Goal: Task Accomplishment & Management: Use online tool/utility

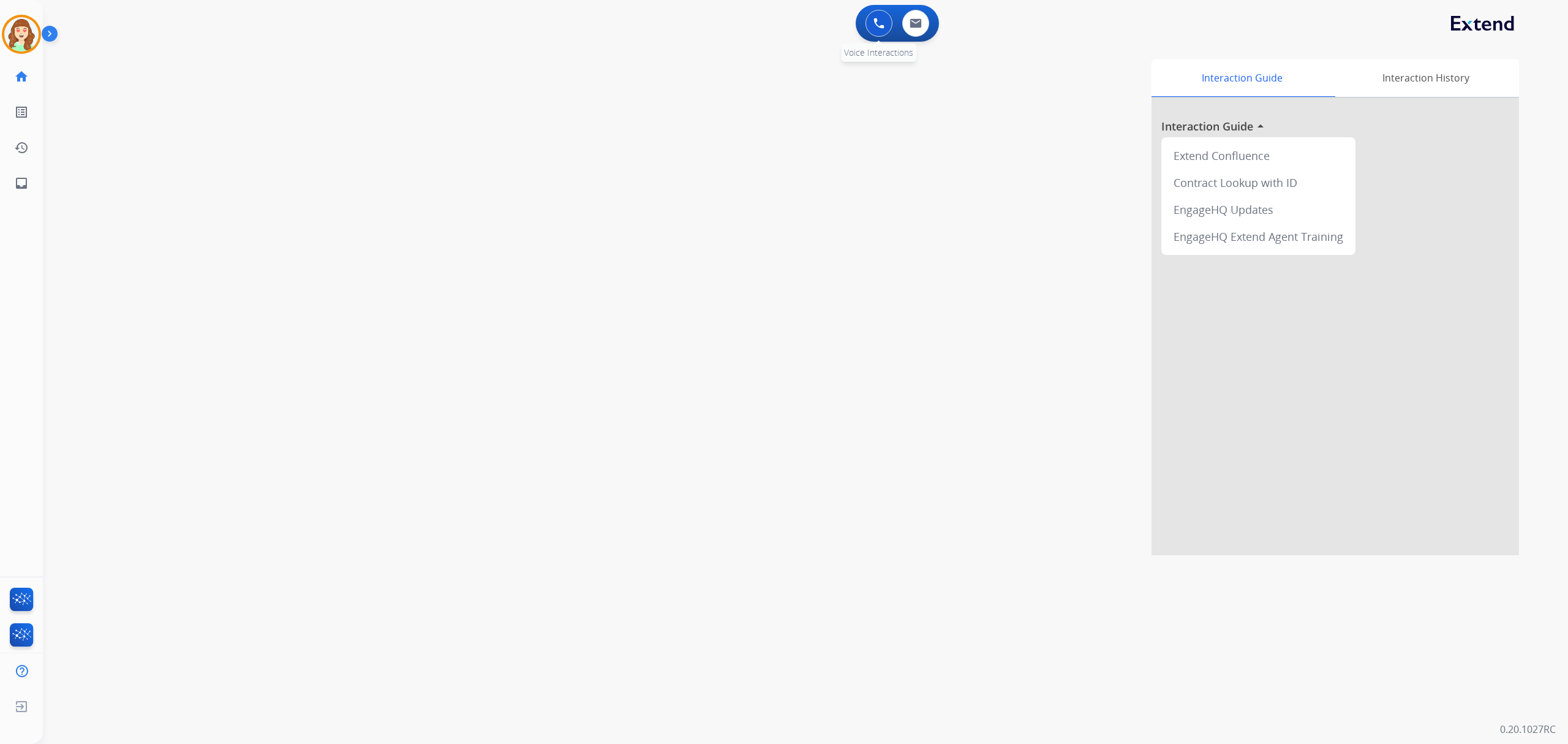
click at [868, 23] on button at bounding box center [879, 23] width 27 height 27
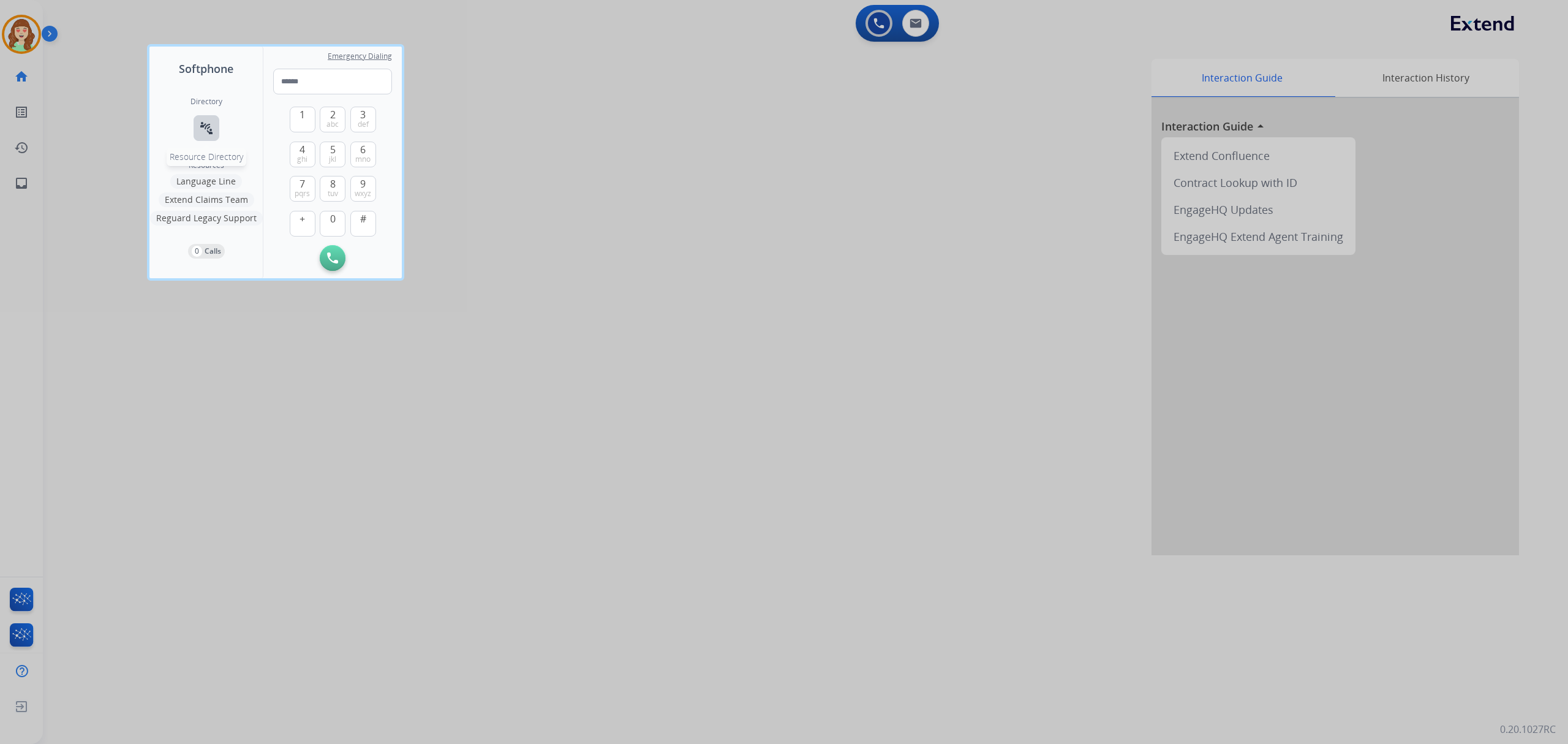
click at [197, 120] on button "connect_without_contact Resource Directory" at bounding box center [206, 127] width 25 height 25
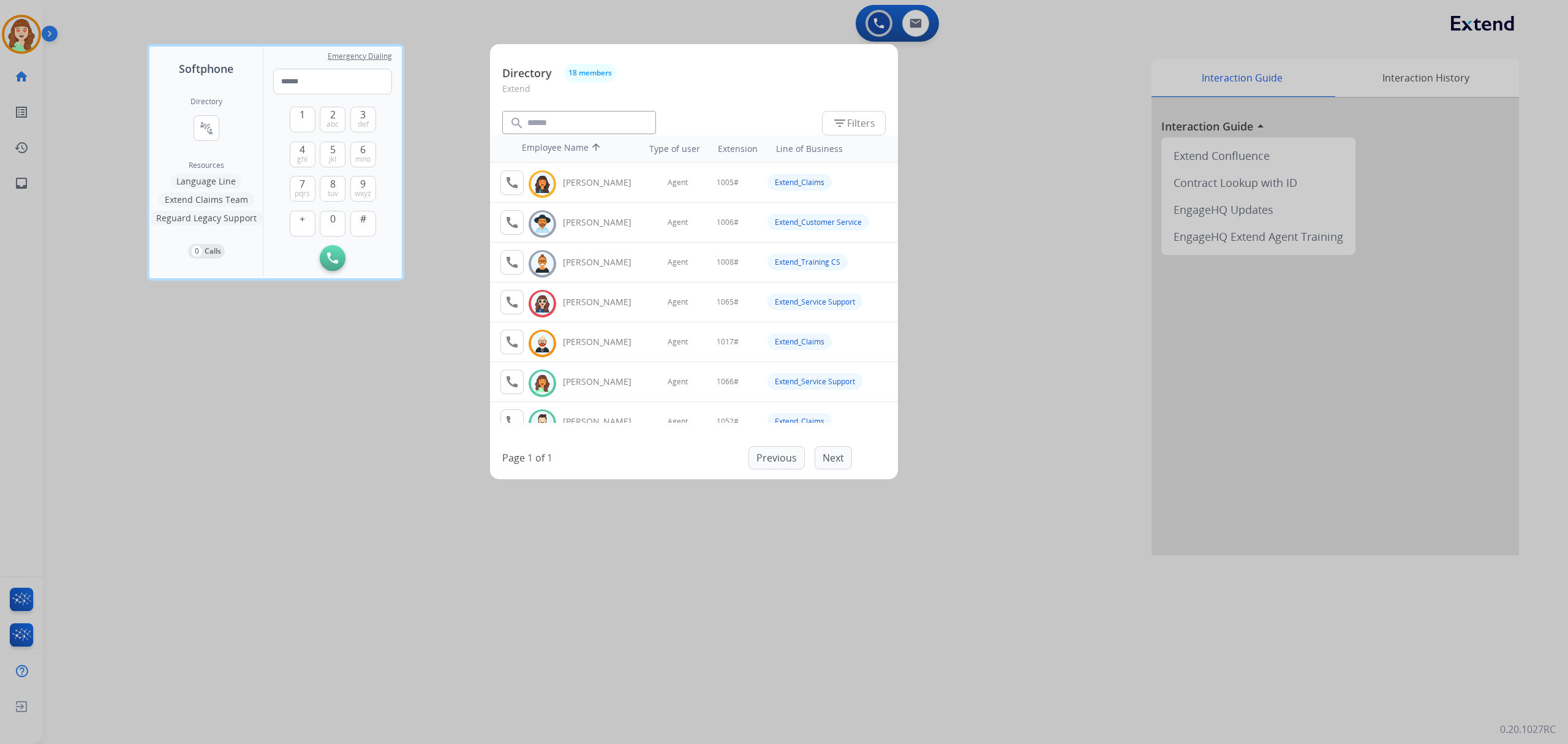
drag, startPoint x: 373, startPoint y: 624, endPoint x: 741, endPoint y: 49, distance: 682.7
click at [405, 599] on div at bounding box center [784, 372] width 1568 height 744
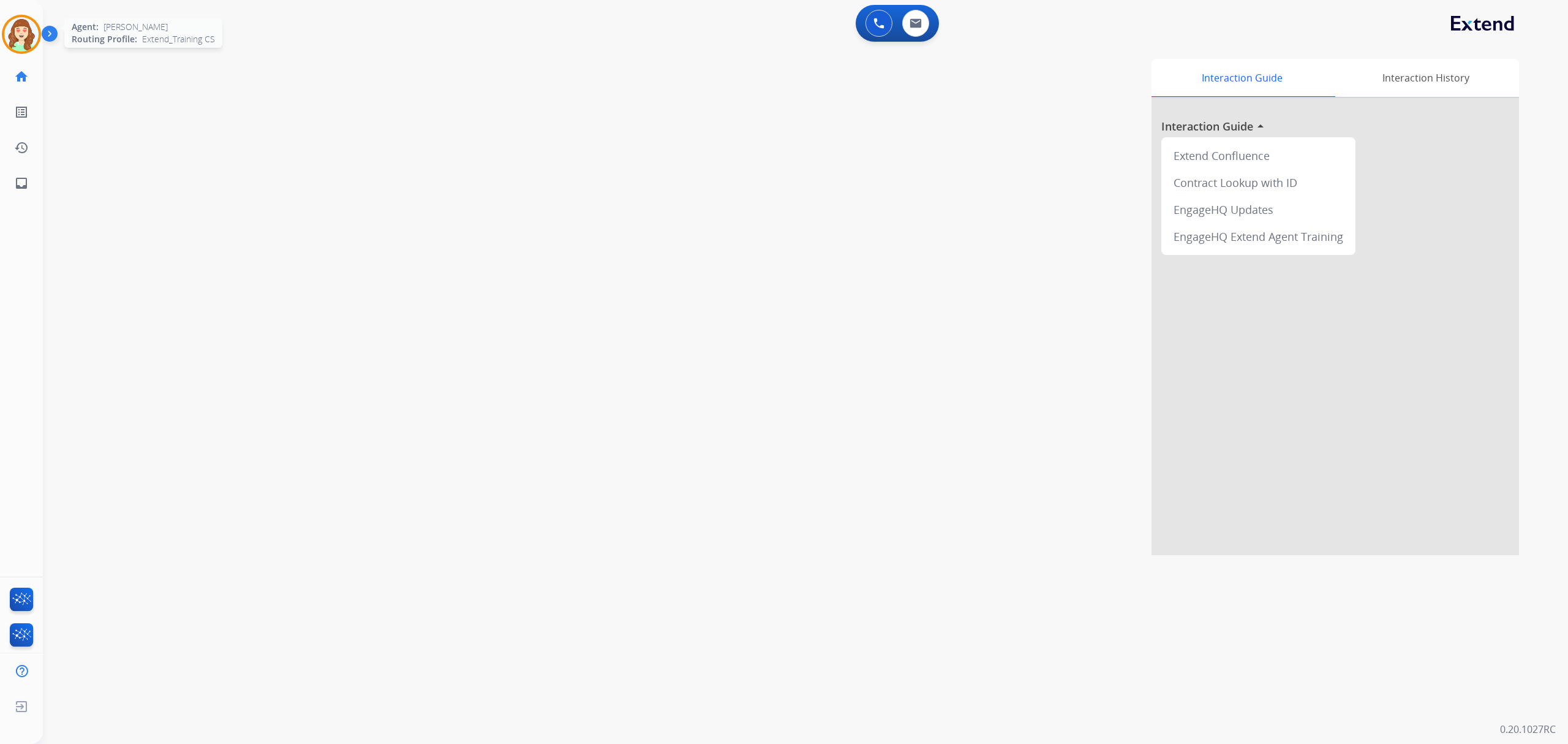
click at [11, 32] on img at bounding box center [22, 34] width 34 height 34
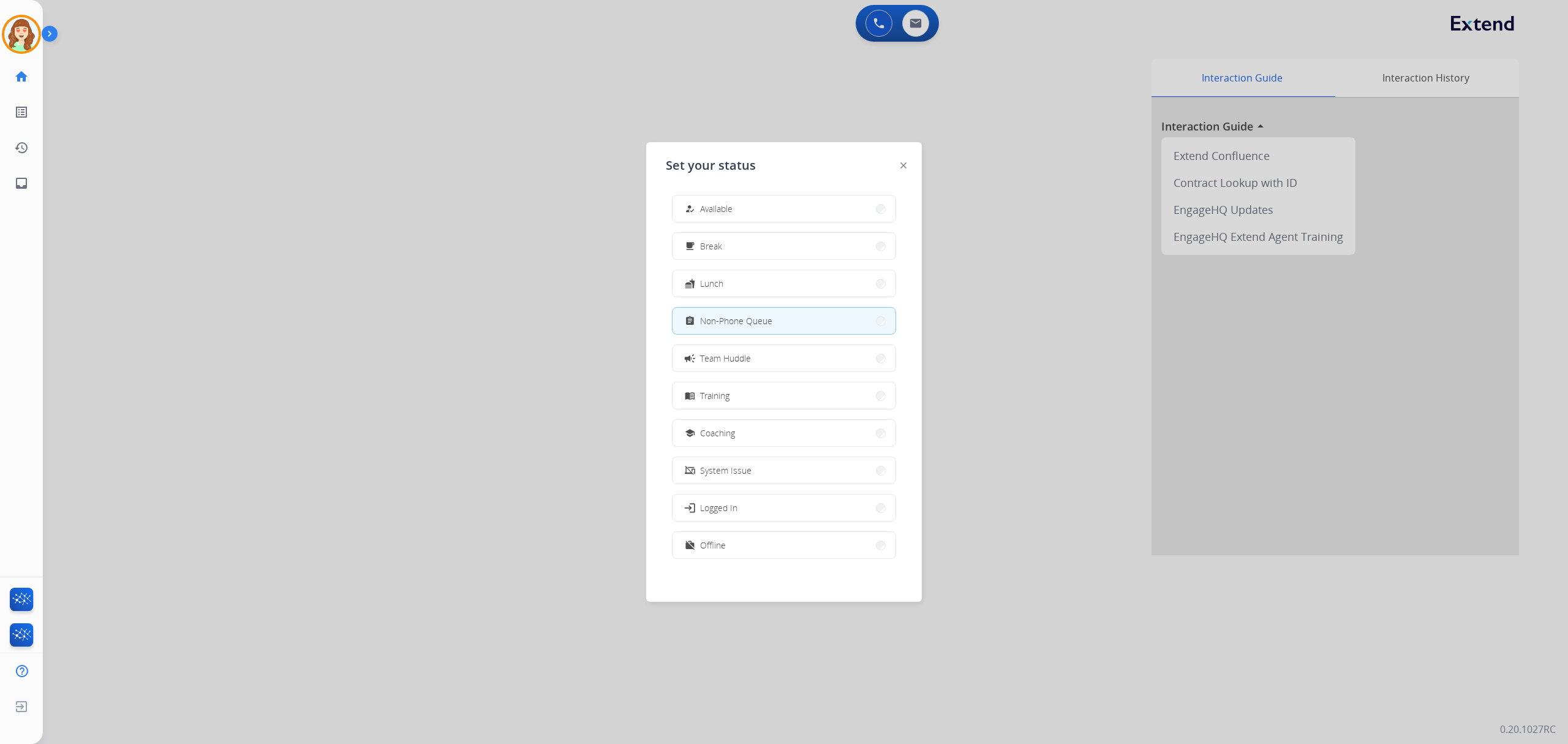
drag, startPoint x: 976, startPoint y: 177, endPoint x: 961, endPoint y: 98, distance: 80.4
click at [978, 170] on div at bounding box center [784, 372] width 1568 height 744
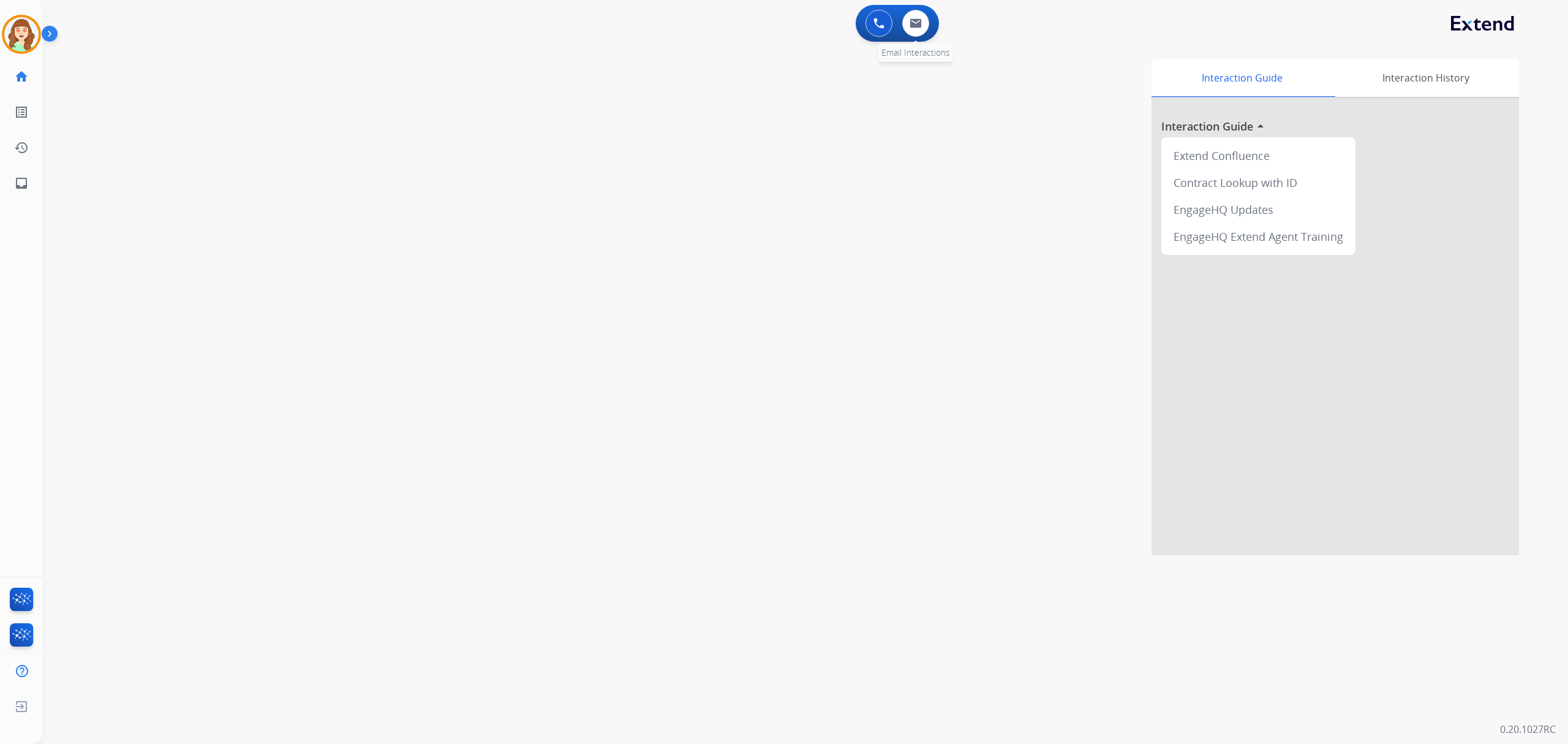
click at [929, 28] on div "0 Email Interactions" at bounding box center [915, 23] width 37 height 27
click at [17, 35] on img at bounding box center [22, 34] width 34 height 34
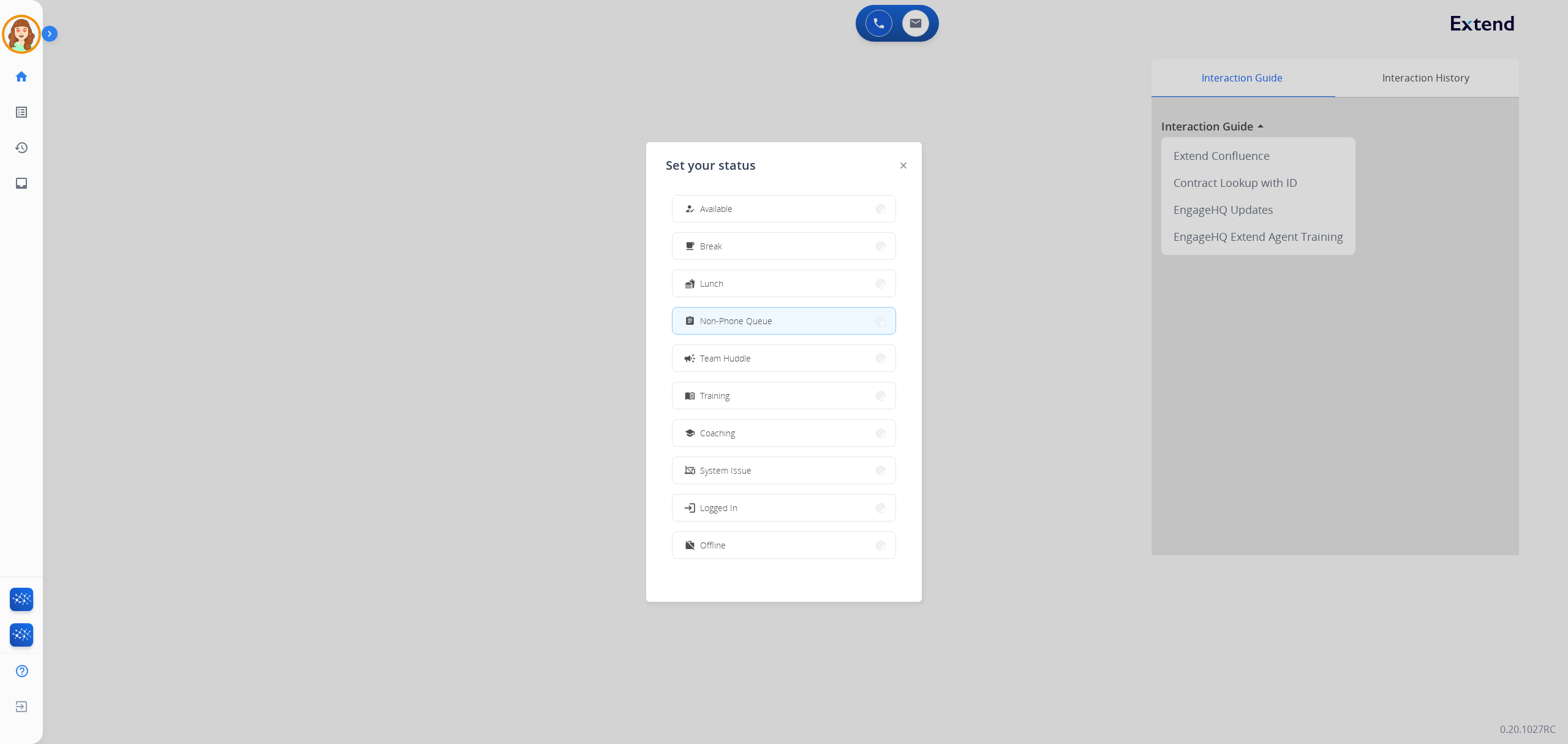
click at [921, 22] on div at bounding box center [784, 372] width 1568 height 744
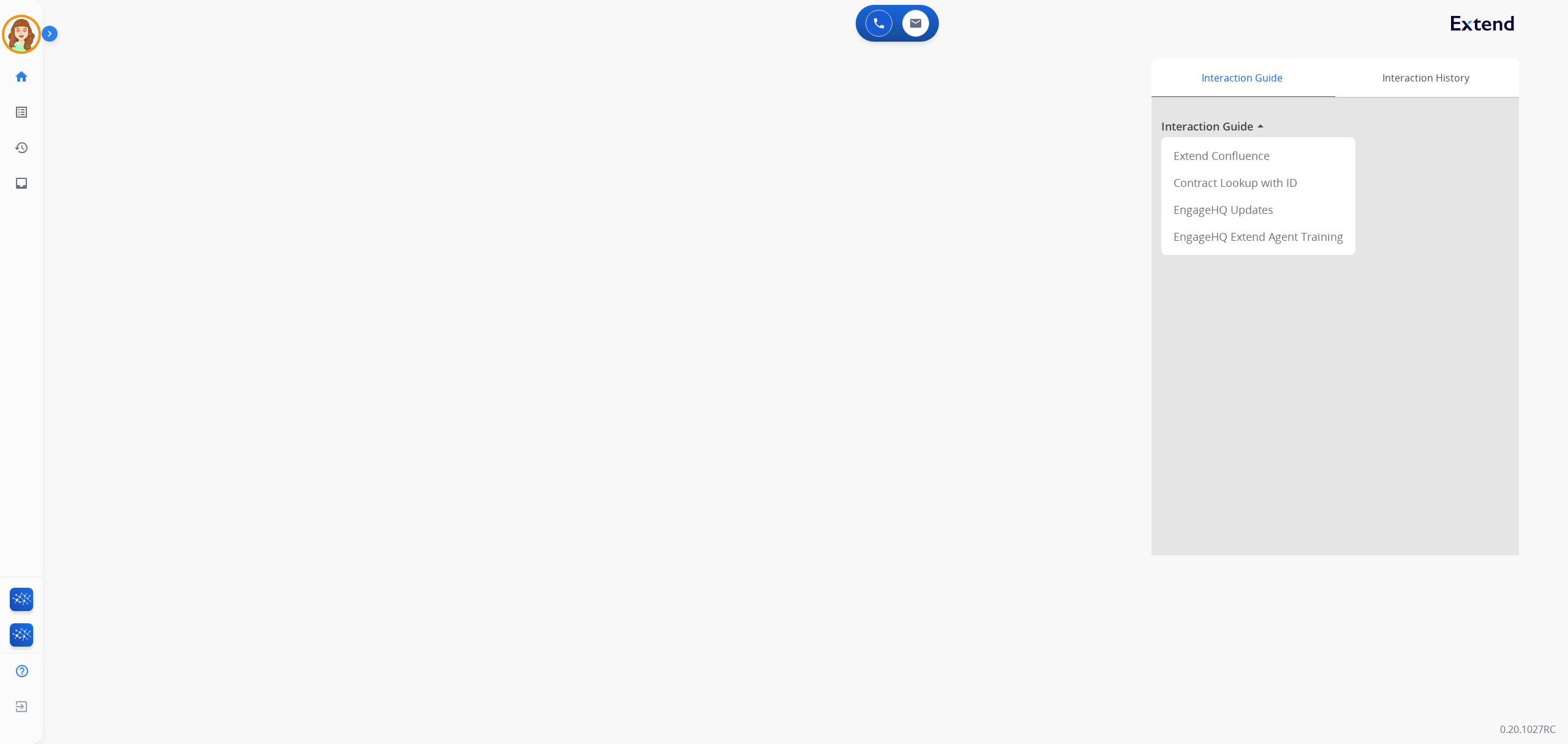
click at [497, 589] on div "0 Voice Interactions 0 Email Interactions swap_horiz Break voice bridge close_f…" at bounding box center [806, 372] width 1525 height 744
click at [904, 25] on button at bounding box center [916, 23] width 27 height 27
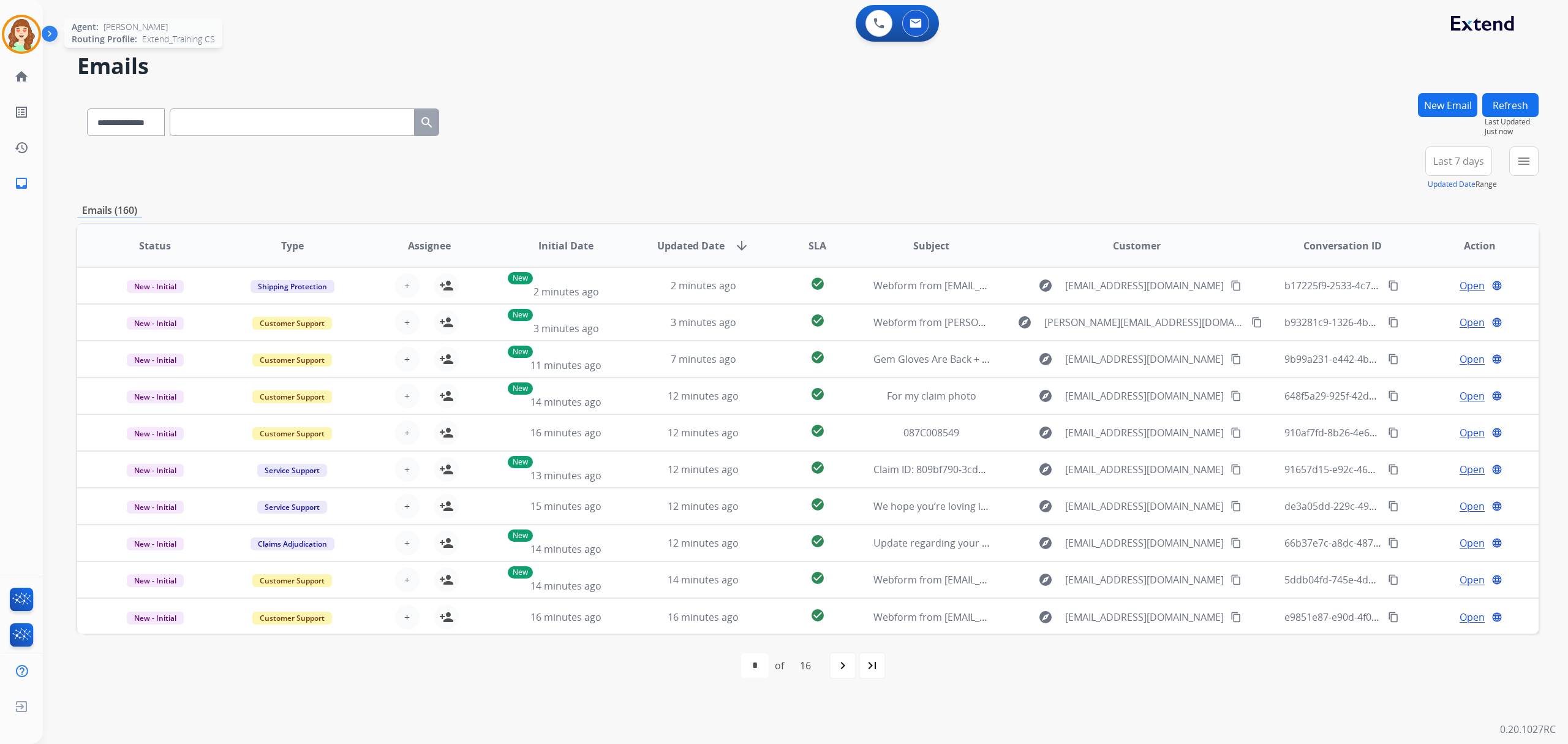
click at [15, 50] on img at bounding box center [22, 34] width 34 height 34
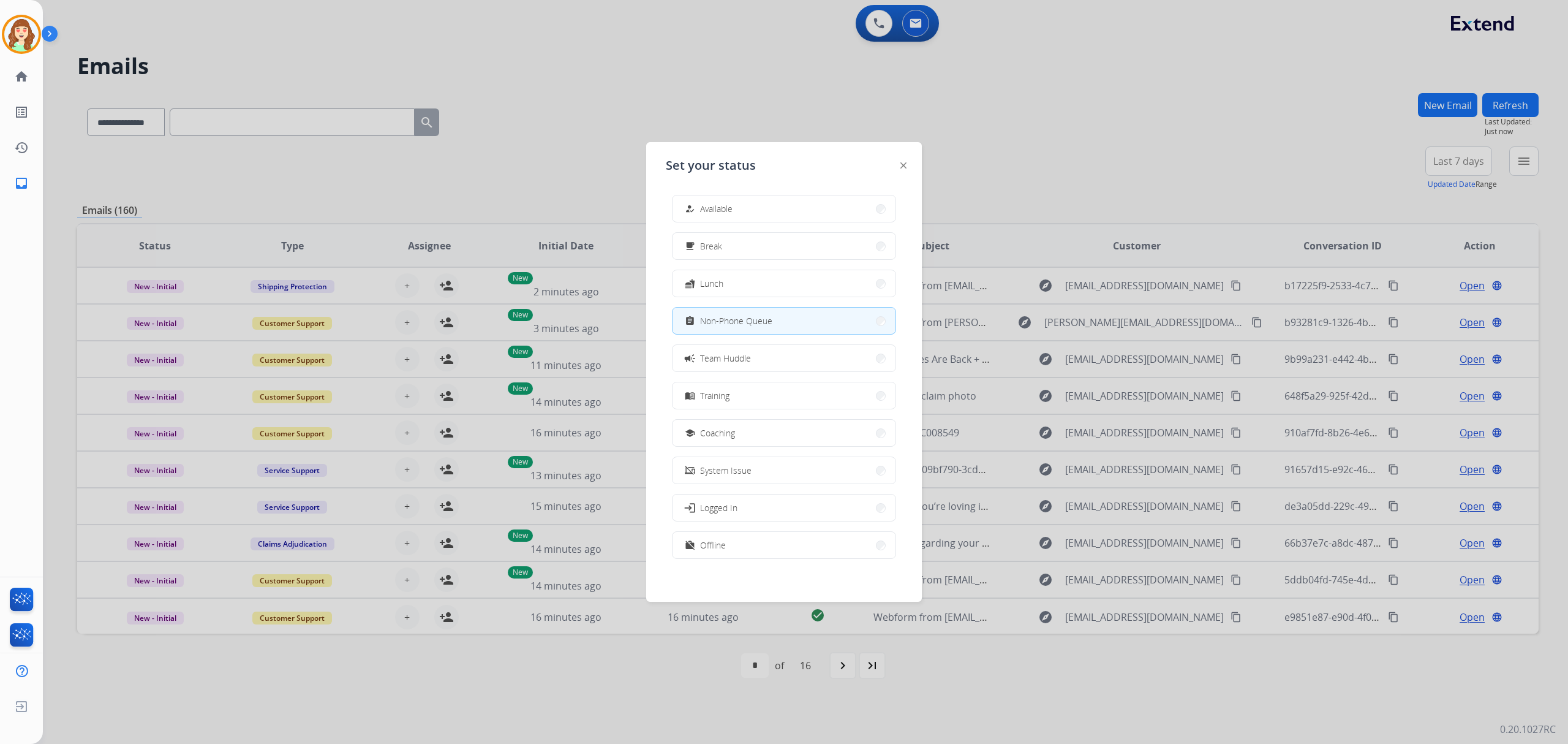
drag, startPoint x: 886, startPoint y: 128, endPoint x: 880, endPoint y: 8, distance: 120.1
click at [892, 124] on div at bounding box center [784, 372] width 1568 height 744
